Goal: Information Seeking & Learning: Learn about a topic

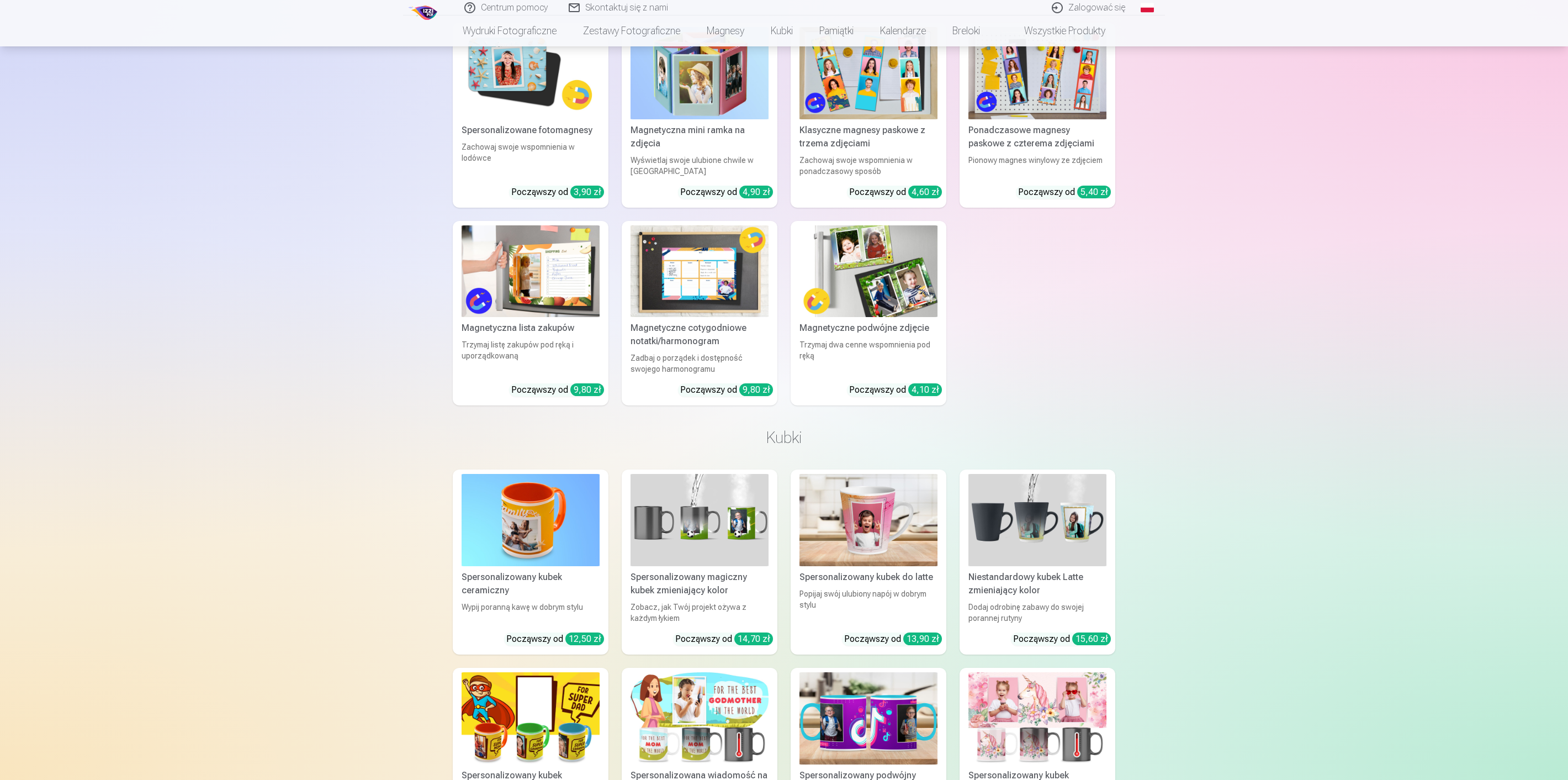
scroll to position [1251, 0]
